Goal: Transaction & Acquisition: Book appointment/travel/reservation

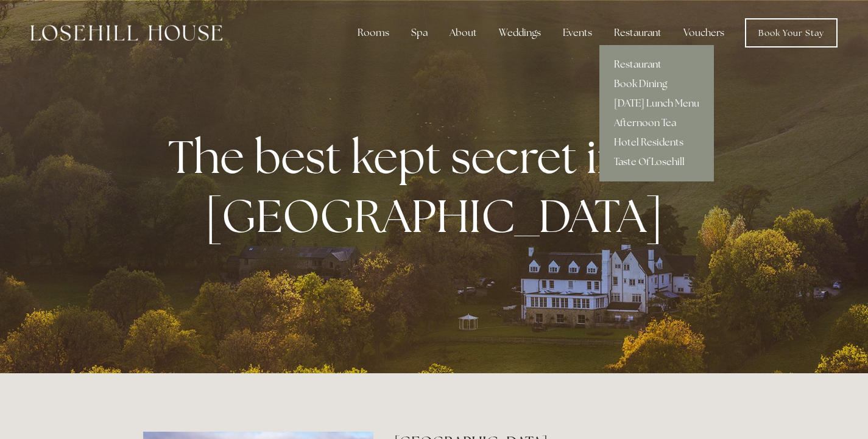
click at [633, 65] on link "Restaurant" at bounding box center [656, 64] width 115 height 19
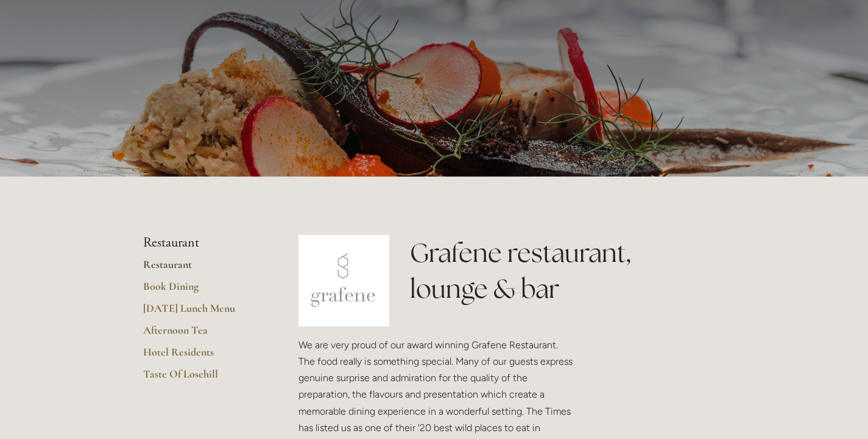
scroll to position [77, 0]
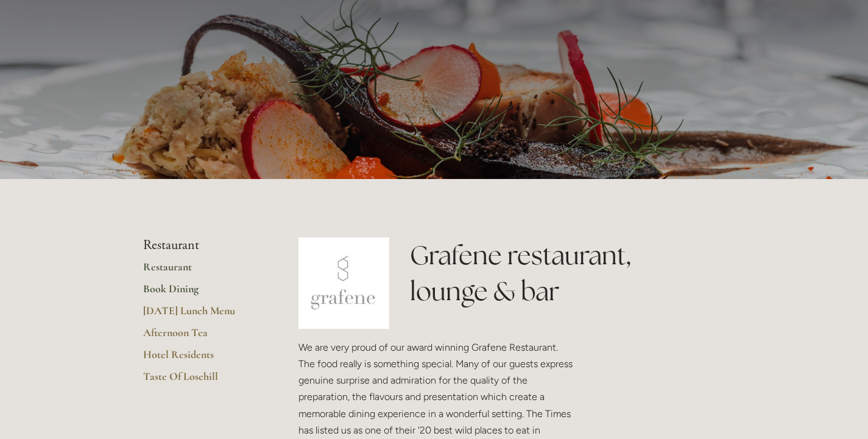
click at [167, 289] on link "Book Dining" at bounding box center [201, 293] width 116 height 22
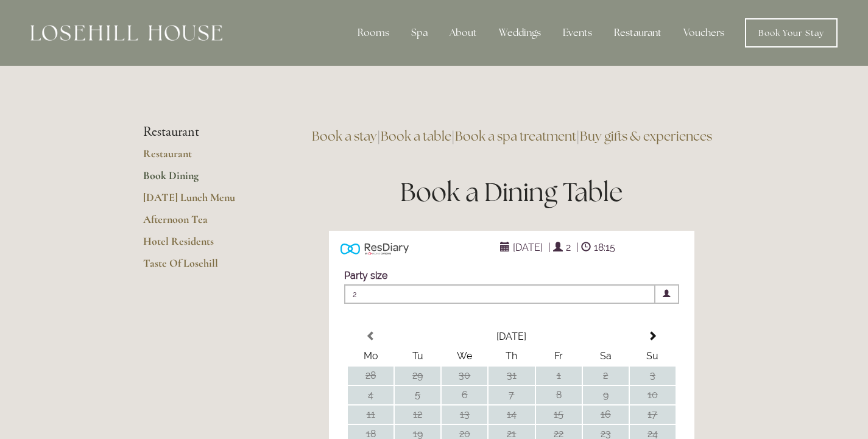
scroll to position [242, 0]
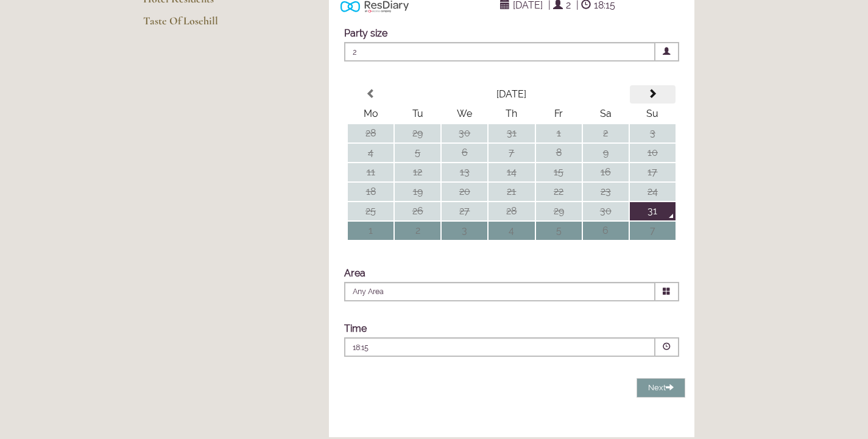
click at [652, 99] on span at bounding box center [652, 94] width 10 height 10
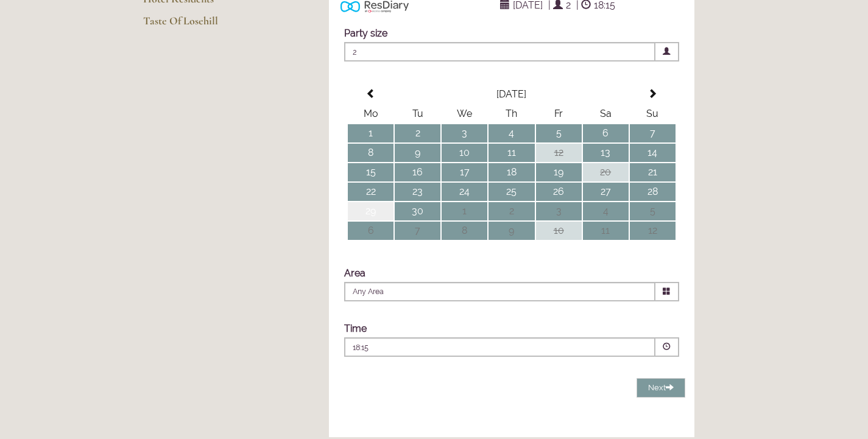
click at [372, 220] on td "29" at bounding box center [371, 211] width 46 height 18
click at [666, 295] on icon at bounding box center [667, 291] width 8 height 8
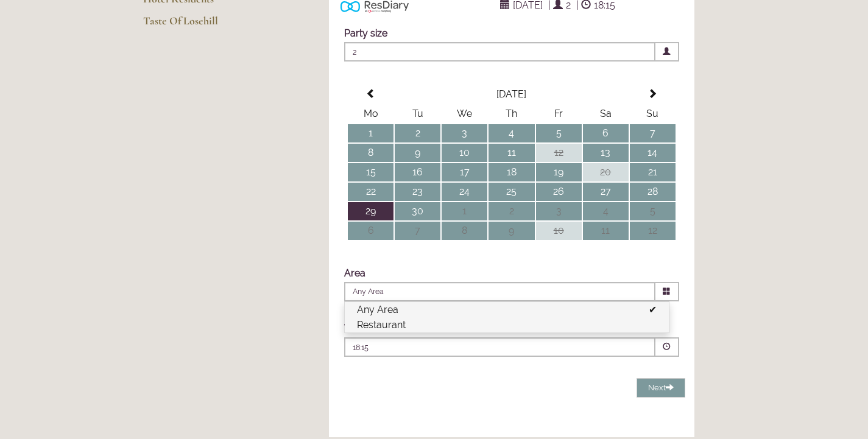
click at [462, 333] on li "Restaurant" at bounding box center [507, 324] width 324 height 15
type input "Restaurant"
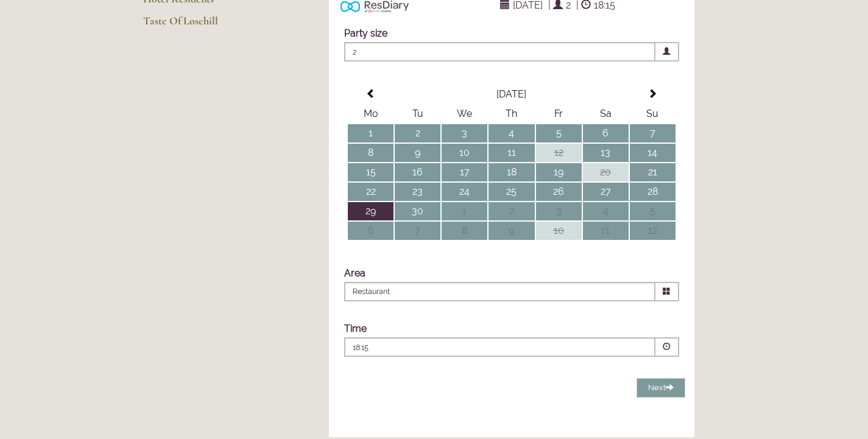
click at [666, 351] on span at bounding box center [667, 347] width 8 height 8
click at [380, 394] on p "12:30" at bounding box center [512, 388] width 287 height 12
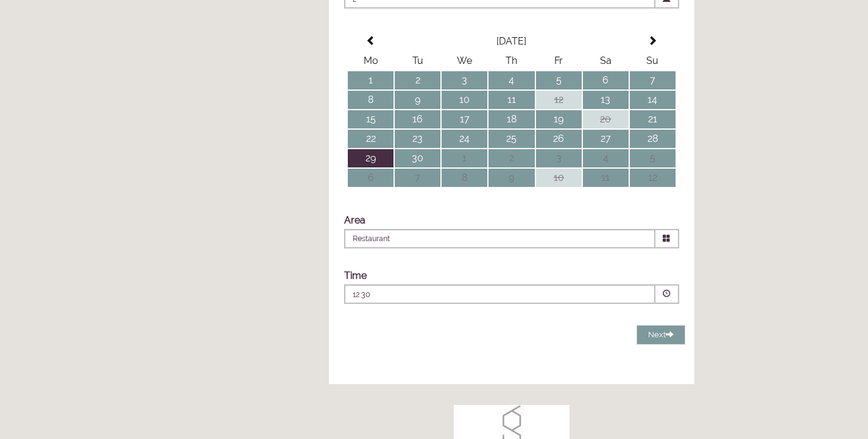
scroll to position [300, 0]
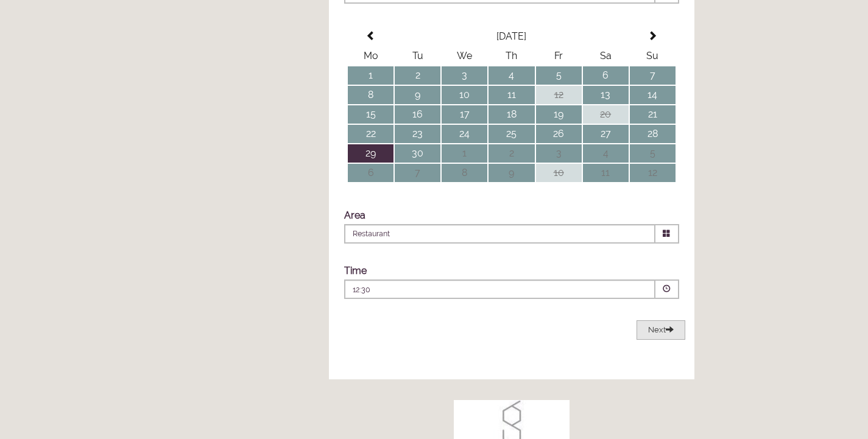
click at [657, 334] on span "Next" at bounding box center [661, 329] width 26 height 9
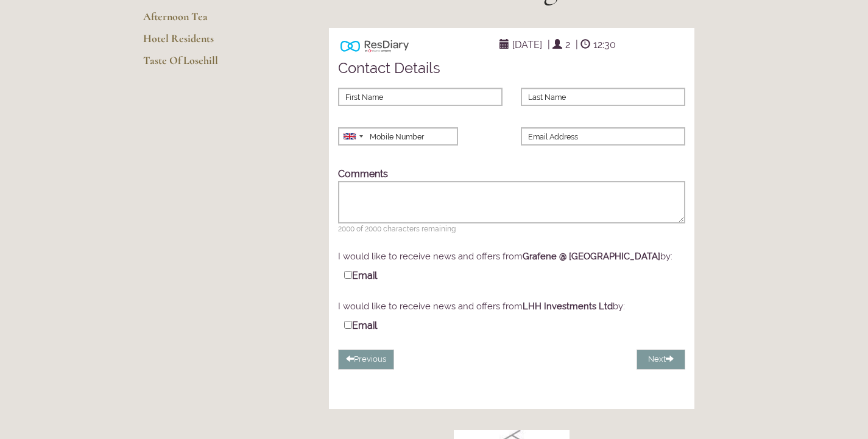
scroll to position [185, 0]
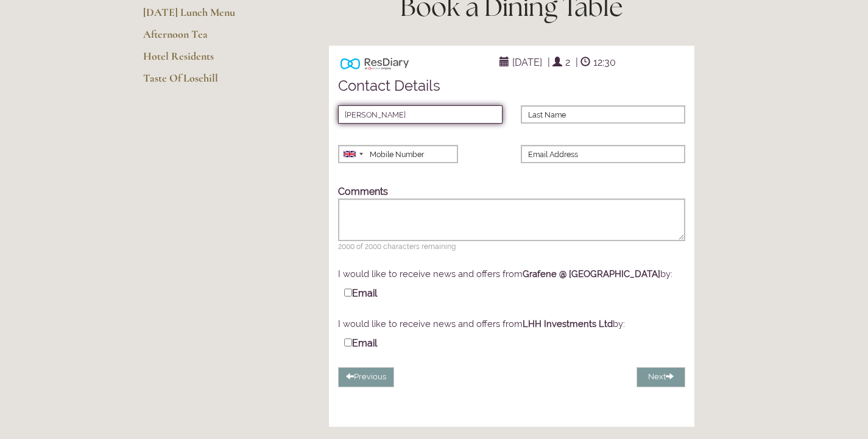
type input "Hilary"
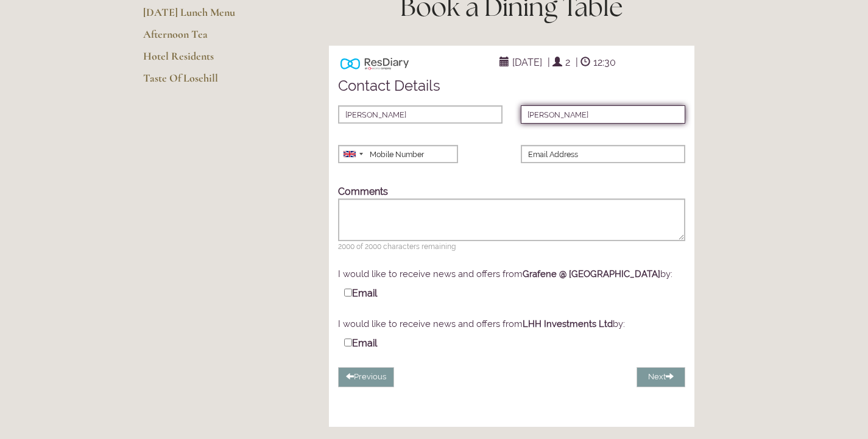
type input "Hart"
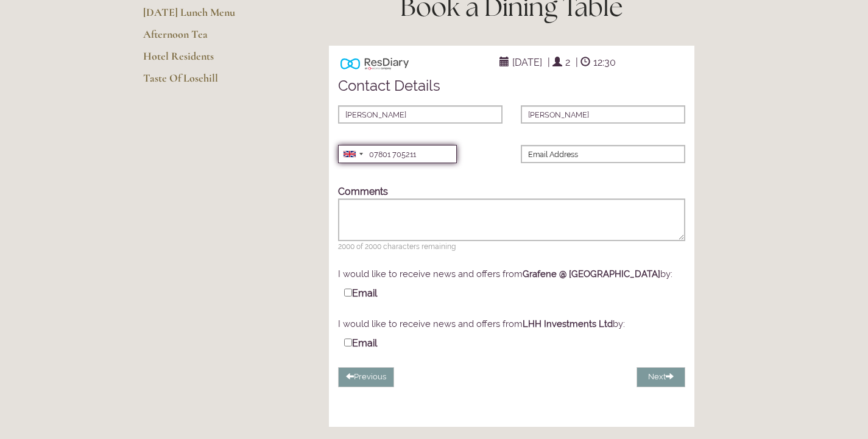
type input "07801 705211"
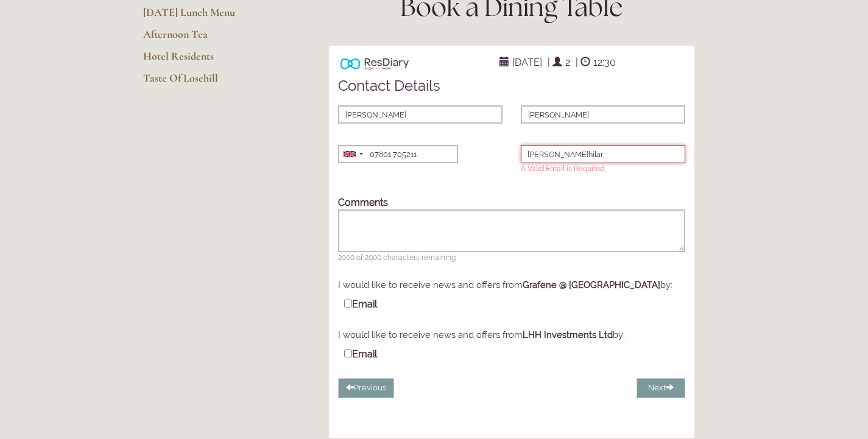
type input "j.hilary"
type input "j.hilary.hart@gmail.com"
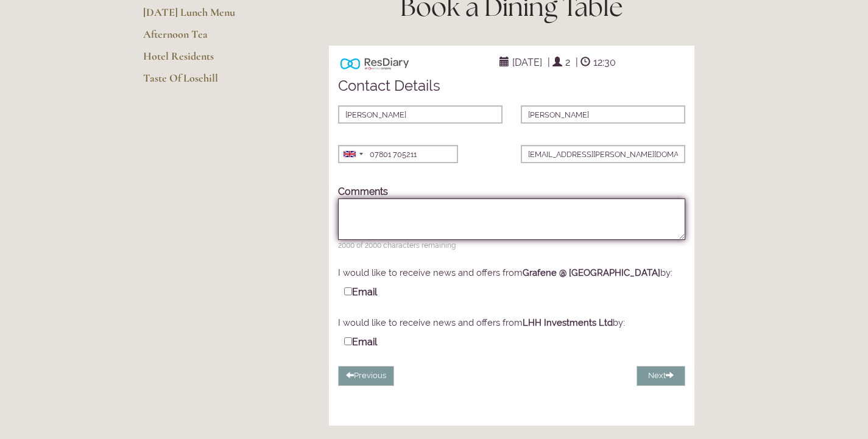
click at [352, 231] on textarea "Comments" at bounding box center [511, 219] width 347 height 41
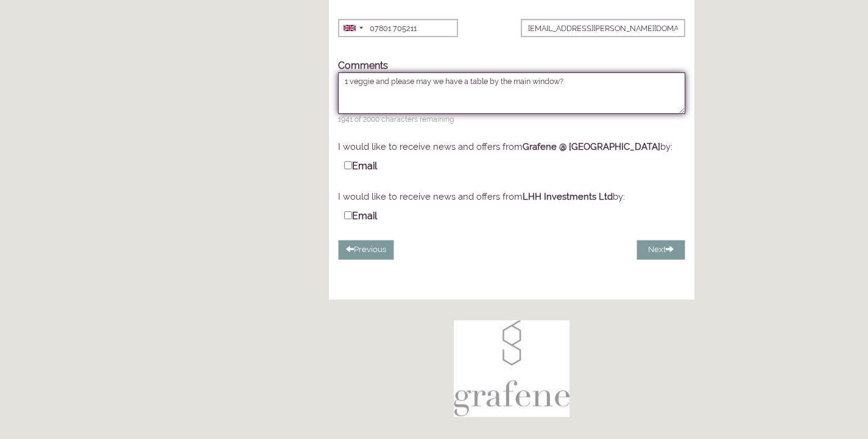
scroll to position [365, 0]
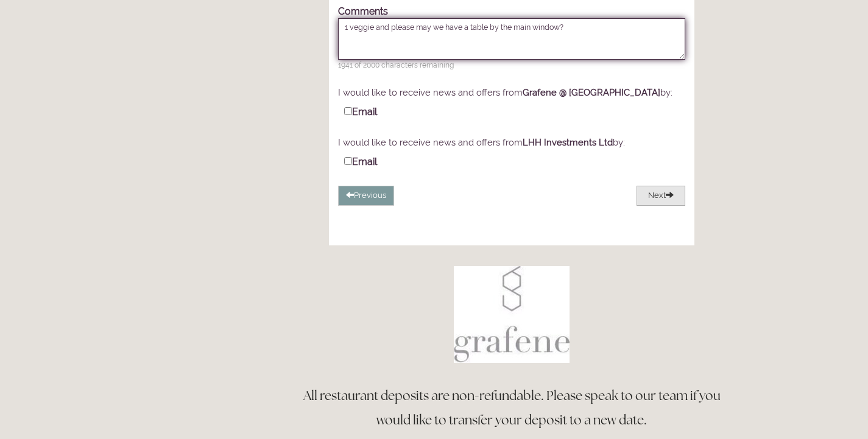
type textarea "1 veggie and please may we have a table by the main window?"
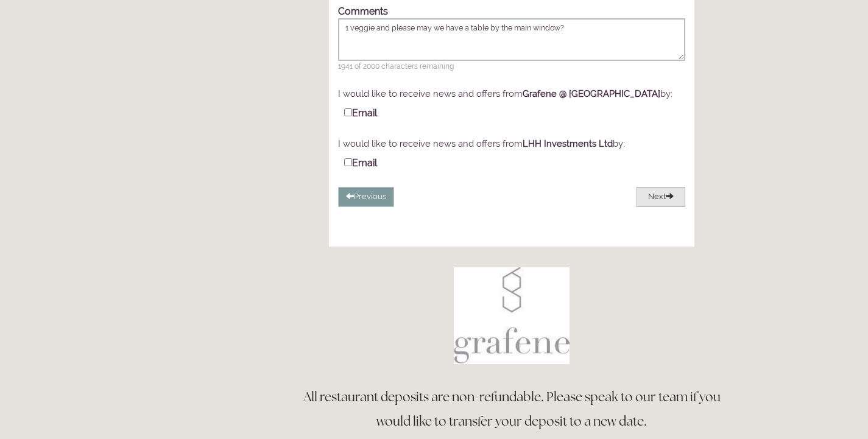
click at [665, 207] on button "Next" at bounding box center [660, 197] width 49 height 20
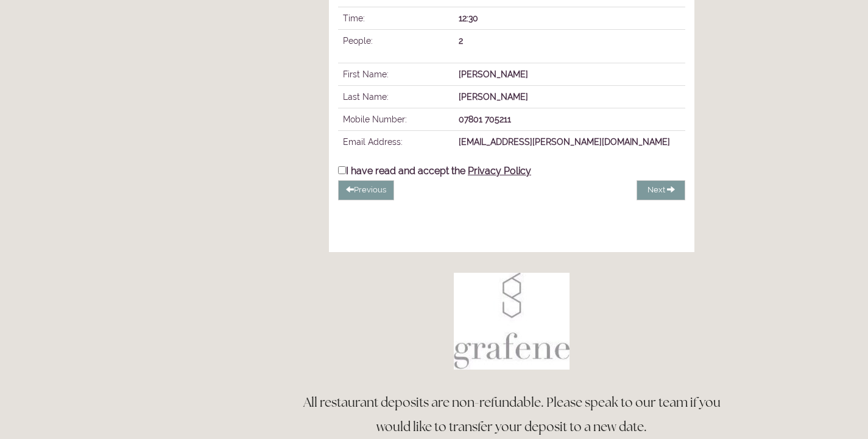
scroll to position [298, 0]
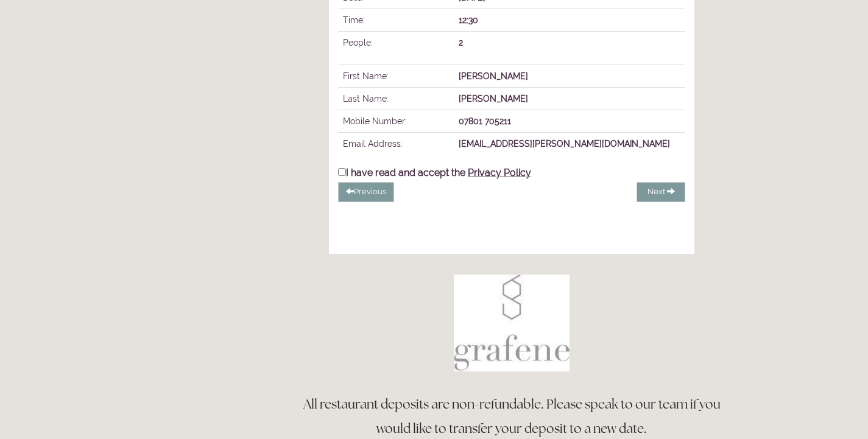
click at [340, 176] on input "I have read and accept the Privacy Policy" at bounding box center [342, 172] width 8 height 8
checkbox input "true"
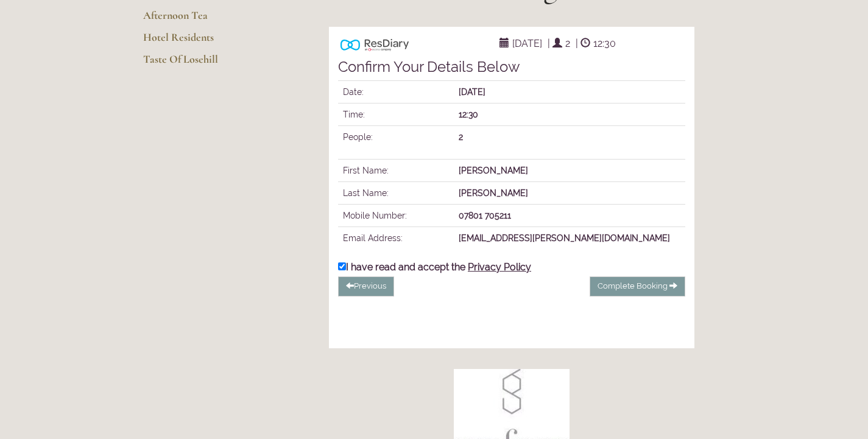
scroll to position [181, 0]
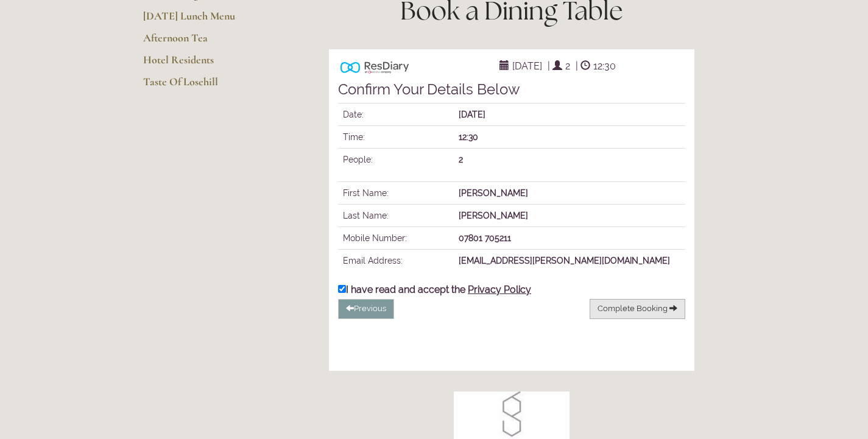
click at [633, 313] on span "Complete Booking" at bounding box center [632, 308] width 70 height 9
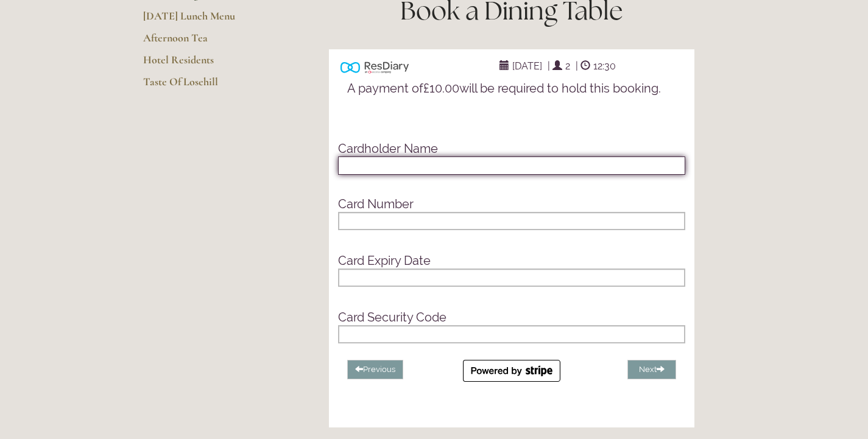
click at [351, 175] on input "text" at bounding box center [511, 166] width 347 height 18
type input "Miss J Hilary Hart"
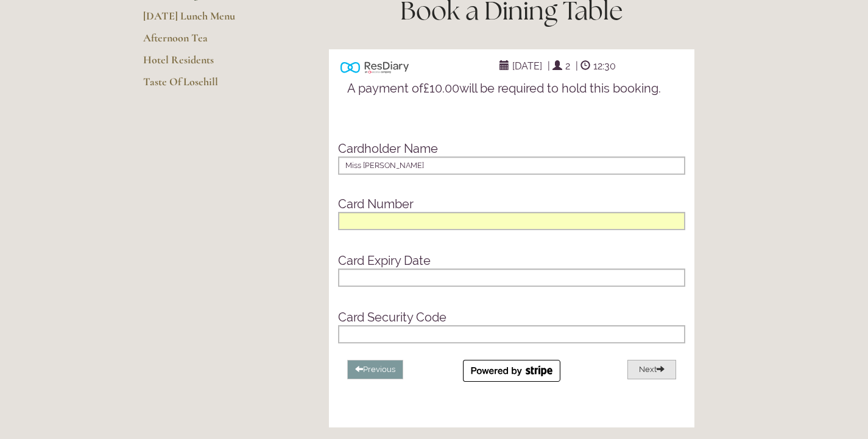
click at [653, 380] on button "Next" at bounding box center [651, 370] width 49 height 20
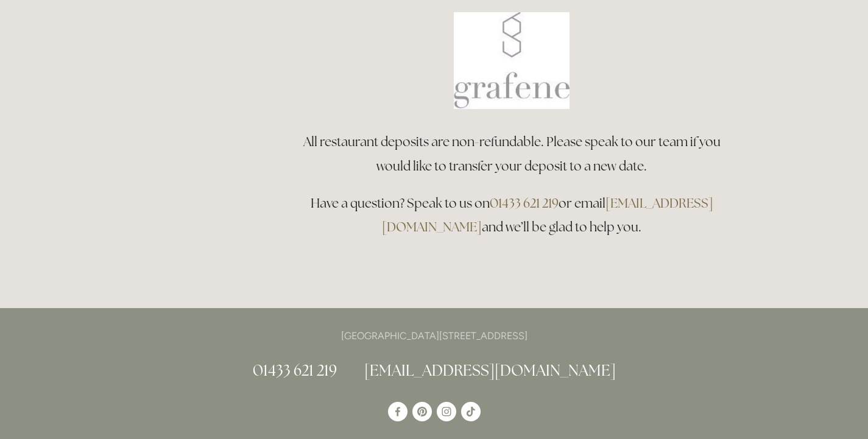
scroll to position [549, 0]
